Goal: Check status

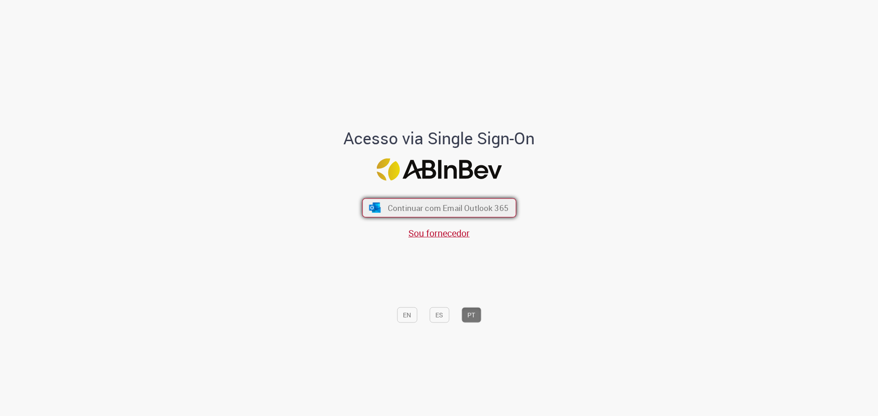
click at [417, 207] on span "Continuar com Email Outlook 365" at bounding box center [447, 207] width 121 height 11
